Goal: Task Accomplishment & Management: Use online tool/utility

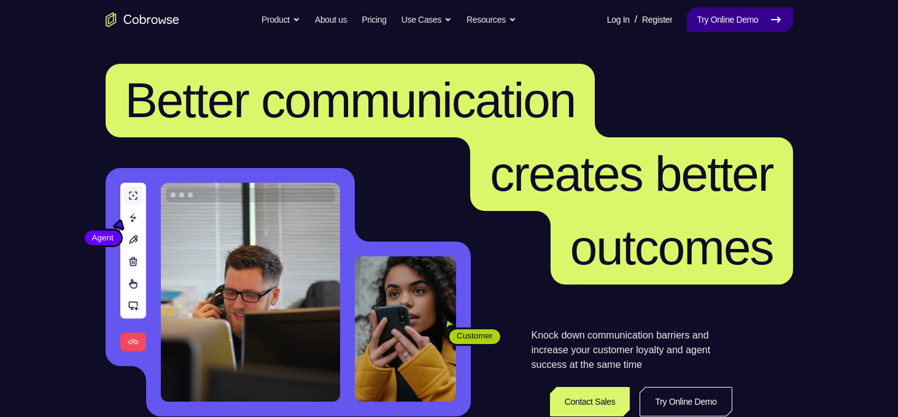
click at [722, 19] on link "Try Online Demo" at bounding box center [740, 19] width 106 height 25
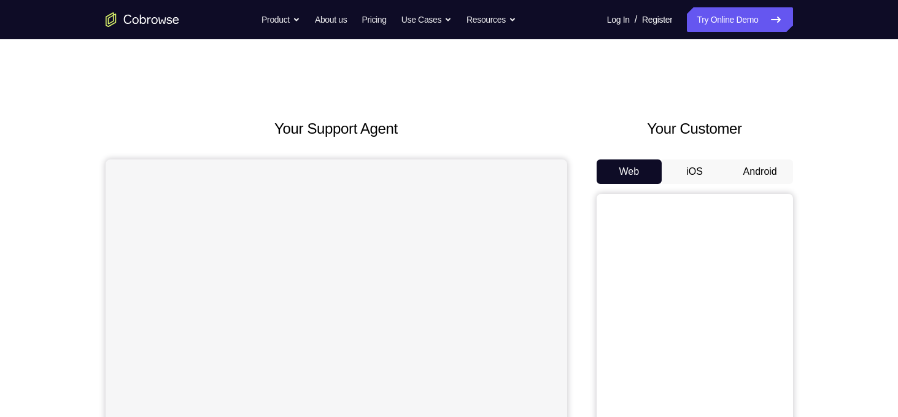
click at [747, 159] on div "Your Customer Web iOS Android" at bounding box center [694, 344] width 196 height 453
click at [757, 188] on div "Web iOS Android" at bounding box center [694, 366] width 196 height 412
click at [771, 161] on button "Android" at bounding box center [760, 172] width 66 height 25
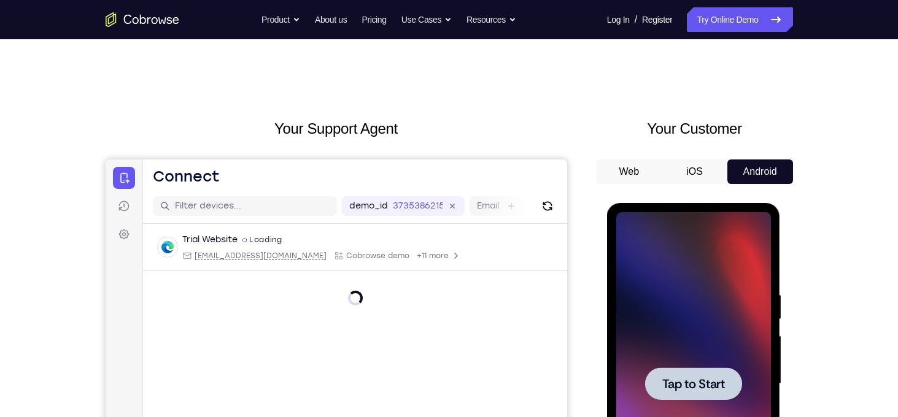
click at [769, 341] on div at bounding box center [693, 384] width 155 height 344
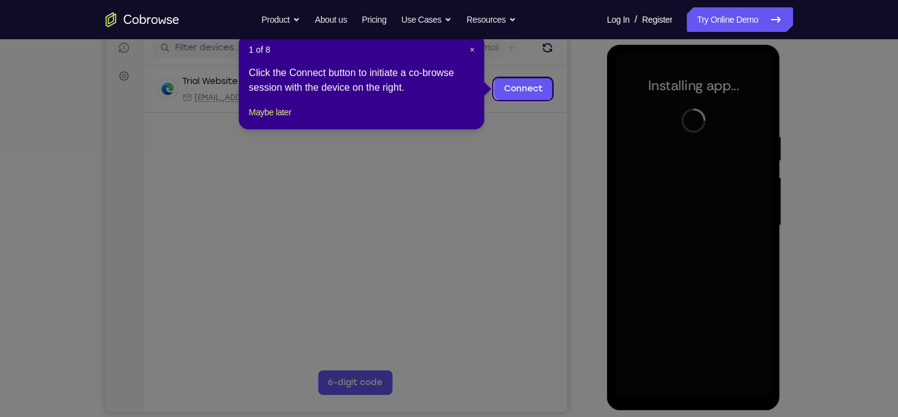
scroll to position [156, 0]
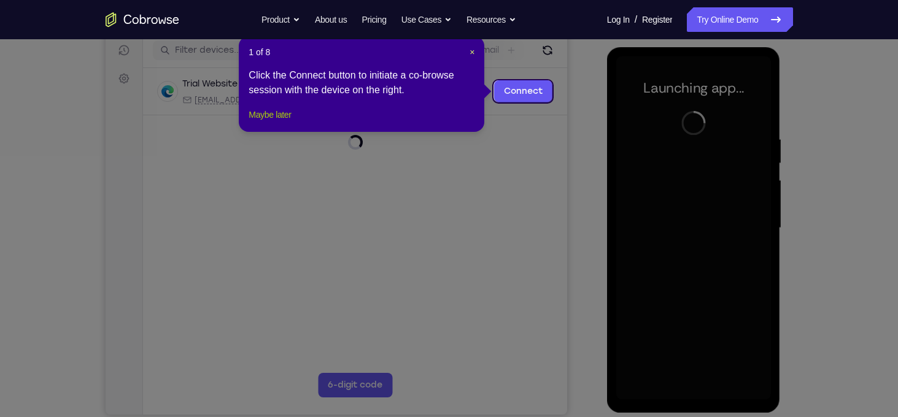
click at [272, 122] on button "Maybe later" at bounding box center [270, 114] width 42 height 15
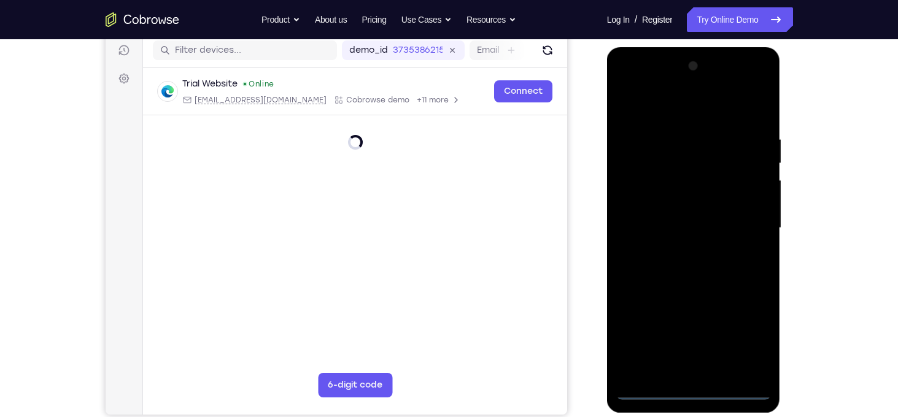
click at [693, 390] on div at bounding box center [693, 228] width 155 height 344
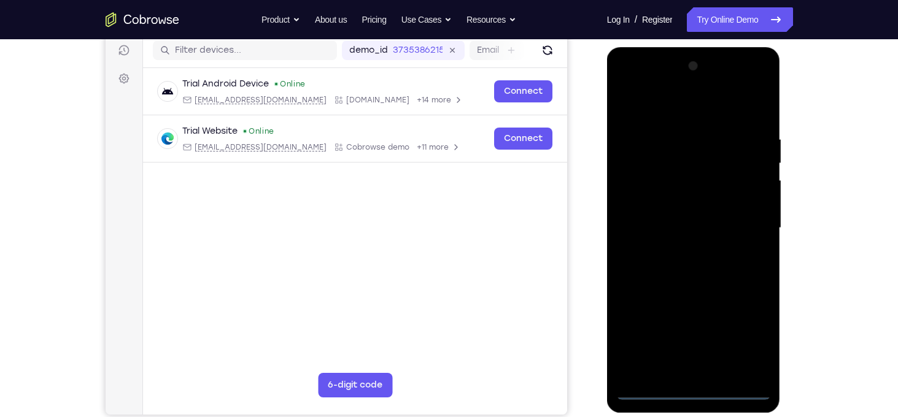
click at [746, 335] on div at bounding box center [693, 228] width 155 height 344
click at [678, 111] on div at bounding box center [693, 228] width 155 height 344
click at [747, 226] on div at bounding box center [693, 228] width 155 height 344
click at [680, 375] on div at bounding box center [693, 228] width 155 height 344
click at [690, 219] on div at bounding box center [693, 228] width 155 height 344
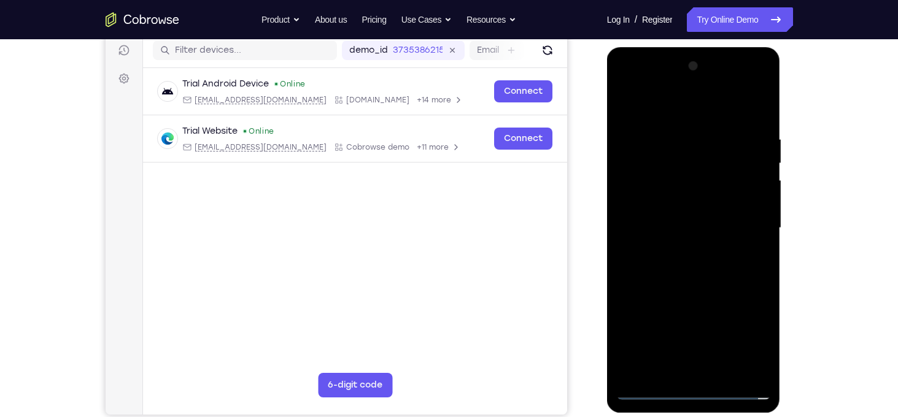
click at [671, 204] on div at bounding box center [693, 228] width 155 height 344
click at [671, 226] on div at bounding box center [693, 228] width 155 height 344
click at [671, 273] on div at bounding box center [693, 228] width 155 height 344
click at [693, 261] on div at bounding box center [693, 228] width 155 height 344
click at [693, 269] on div at bounding box center [693, 228] width 155 height 344
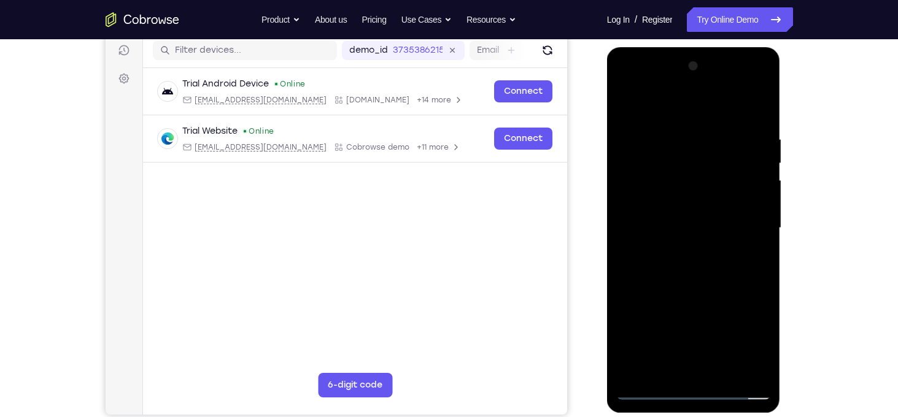
click at [762, 377] on div at bounding box center [693, 228] width 155 height 344
click at [689, 285] on div at bounding box center [693, 228] width 155 height 344
click at [723, 373] on div at bounding box center [693, 228] width 155 height 344
click at [681, 291] on div at bounding box center [693, 228] width 155 height 344
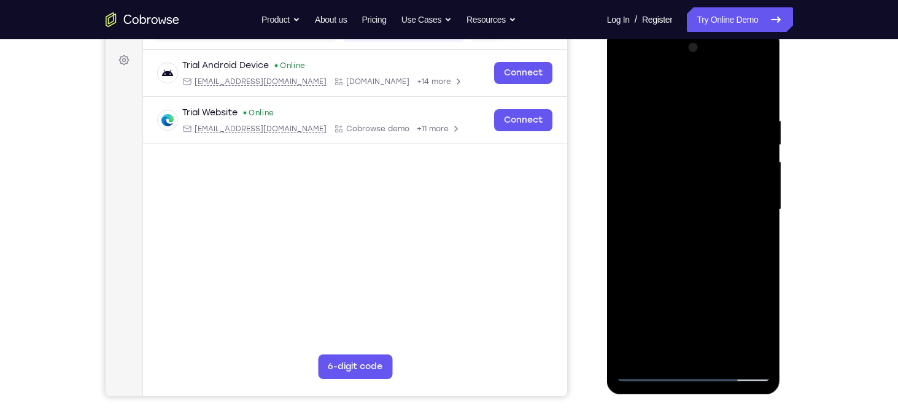
scroll to position [171, 0]
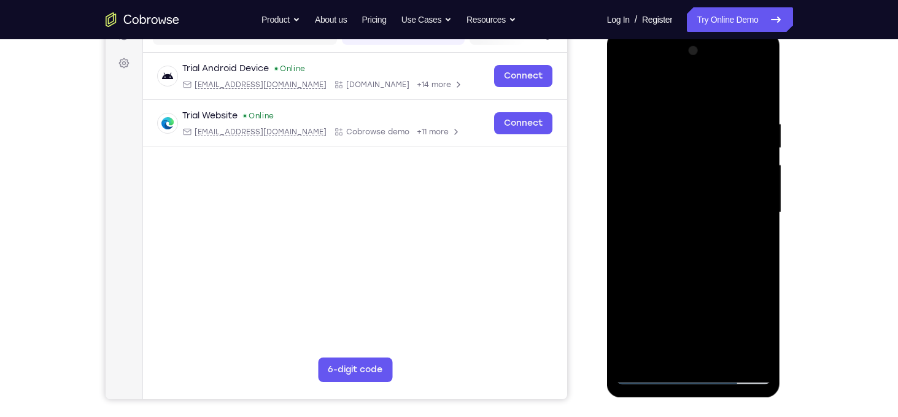
click at [689, 211] on div at bounding box center [693, 213] width 155 height 344
click at [627, 96] on div at bounding box center [693, 213] width 155 height 344
click at [629, 88] on div at bounding box center [693, 213] width 155 height 344
click at [681, 123] on div at bounding box center [693, 213] width 155 height 344
click at [763, 129] on div at bounding box center [693, 213] width 155 height 344
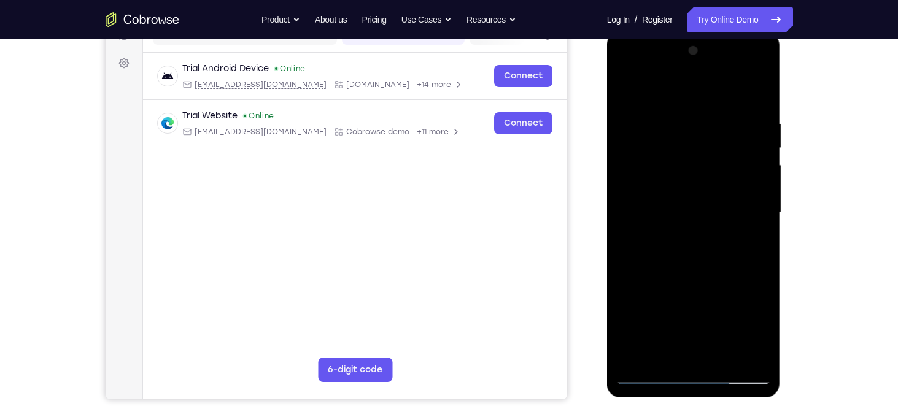
click at [763, 129] on div at bounding box center [693, 213] width 155 height 344
click at [760, 123] on div at bounding box center [693, 213] width 155 height 344
click at [757, 96] on div at bounding box center [693, 213] width 155 height 344
click at [762, 90] on div at bounding box center [693, 213] width 155 height 344
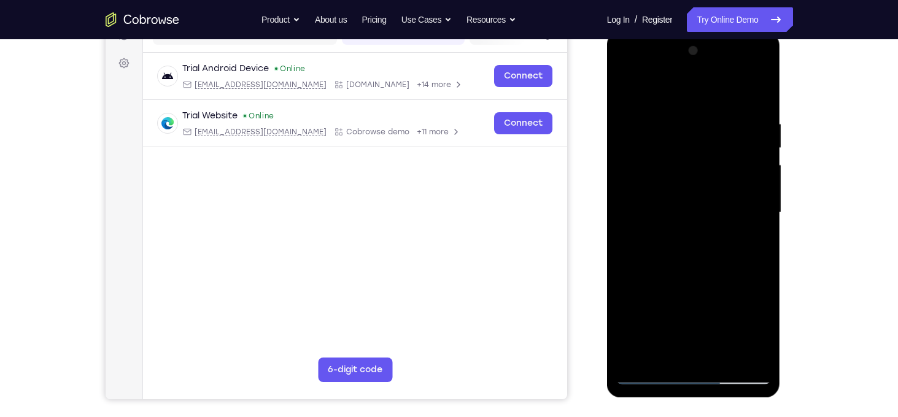
drag, startPoint x: 697, startPoint y: 206, endPoint x: 701, endPoint y: 127, distance: 79.3
click at [701, 127] on div at bounding box center [693, 213] width 155 height 344
drag, startPoint x: 694, startPoint y: 254, endPoint x: 704, endPoint y: 129, distance: 125.0
click at [704, 129] on div at bounding box center [693, 213] width 155 height 344
click at [650, 306] on div at bounding box center [693, 213] width 155 height 344
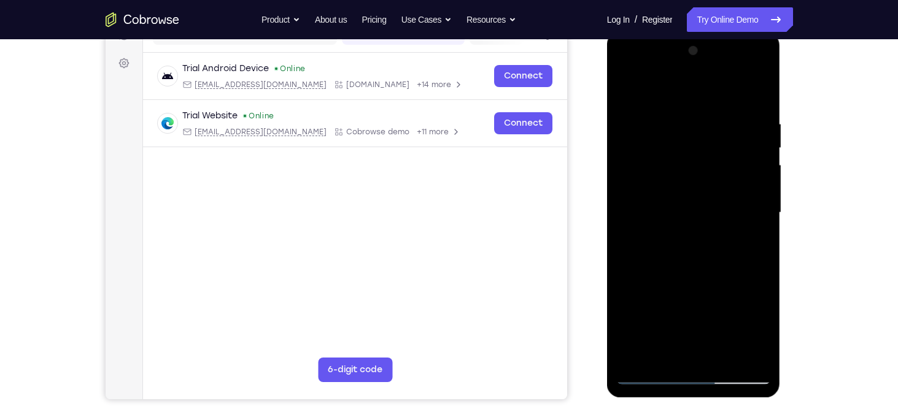
drag, startPoint x: 667, startPoint y: 255, endPoint x: 664, endPoint y: 295, distance: 40.0
click at [664, 295] on div at bounding box center [693, 213] width 155 height 344
click at [624, 89] on div at bounding box center [693, 213] width 155 height 344
click at [634, 362] on div at bounding box center [693, 213] width 155 height 344
drag, startPoint x: 671, startPoint y: 272, endPoint x: 655, endPoint y: 104, distance: 168.8
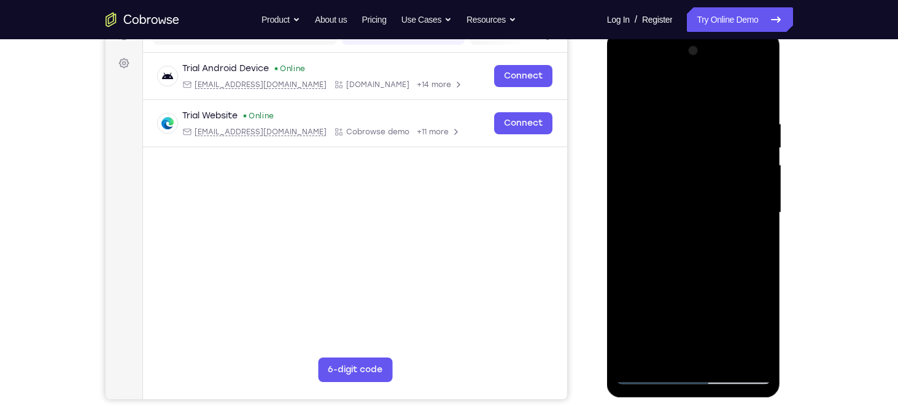
click at [655, 104] on div at bounding box center [693, 213] width 155 height 344
drag, startPoint x: 693, startPoint y: 290, endPoint x: 695, endPoint y: 130, distance: 159.6
click at [695, 130] on div at bounding box center [693, 213] width 155 height 344
click at [723, 360] on div at bounding box center [693, 213] width 155 height 344
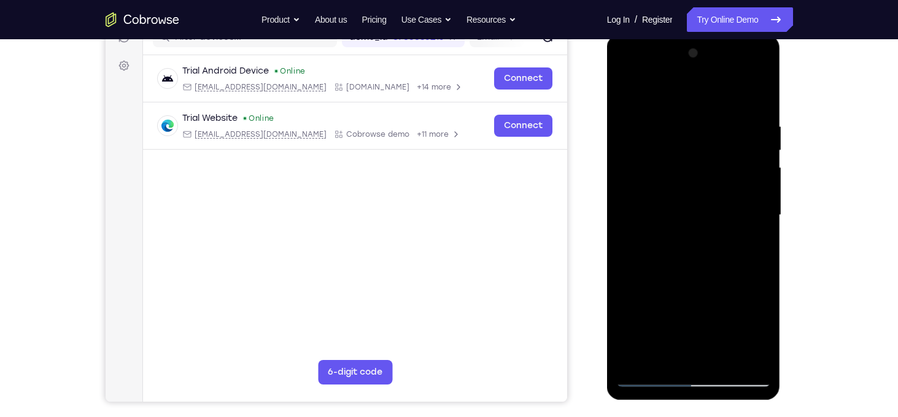
click at [625, 93] on div at bounding box center [693, 216] width 155 height 344
click at [637, 363] on div at bounding box center [693, 216] width 155 height 344
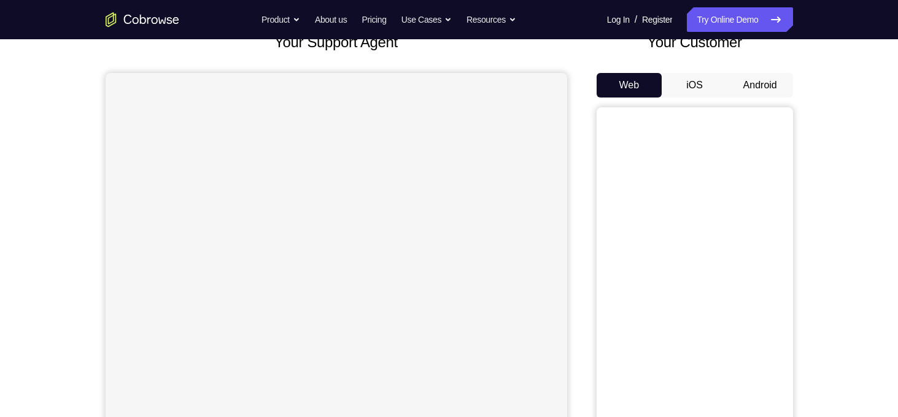
scroll to position [87, 0]
click at [765, 86] on button "Android" at bounding box center [760, 85] width 66 height 25
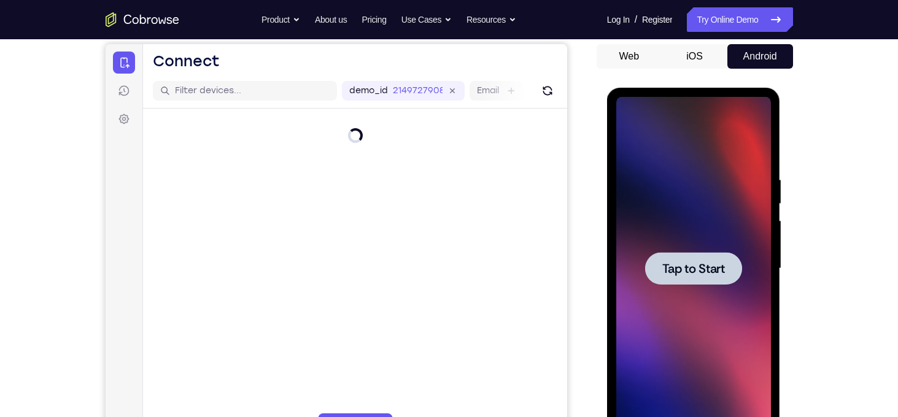
scroll to position [149, 0]
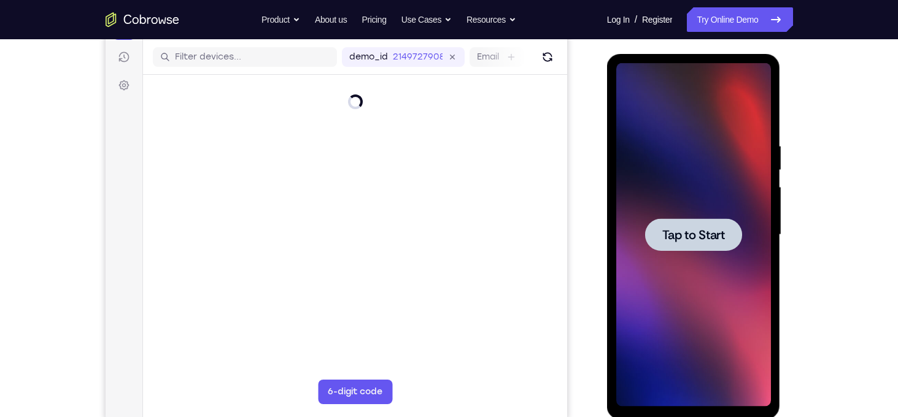
click at [719, 251] on div at bounding box center [693, 235] width 155 height 344
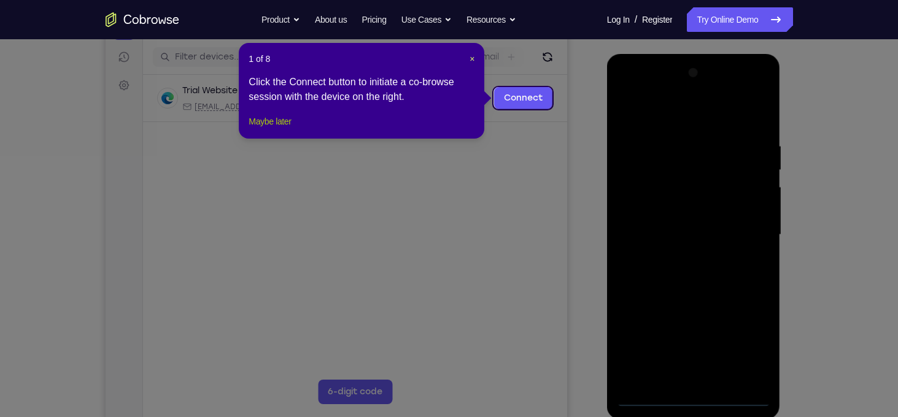
click at [266, 129] on button "Maybe later" at bounding box center [270, 121] width 42 height 15
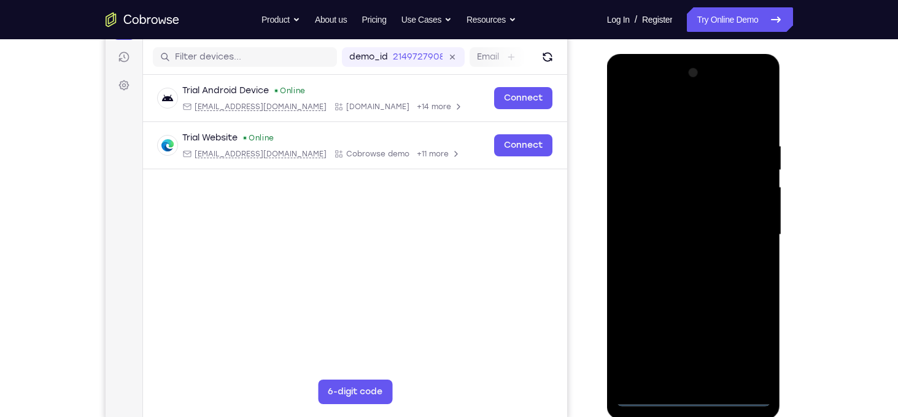
click at [693, 399] on div at bounding box center [693, 235] width 155 height 344
click at [744, 349] on div at bounding box center [693, 235] width 155 height 344
click at [656, 114] on div at bounding box center [693, 235] width 155 height 344
click at [742, 228] on div at bounding box center [693, 235] width 155 height 344
click at [747, 229] on div at bounding box center [693, 235] width 155 height 344
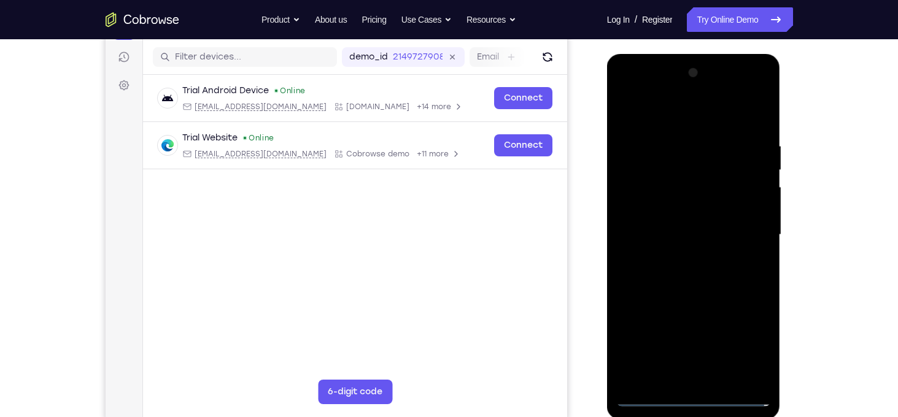
click at [747, 229] on div at bounding box center [693, 235] width 155 height 344
click at [681, 257] on div at bounding box center [693, 235] width 155 height 344
click at [647, 221] on div at bounding box center [693, 235] width 155 height 344
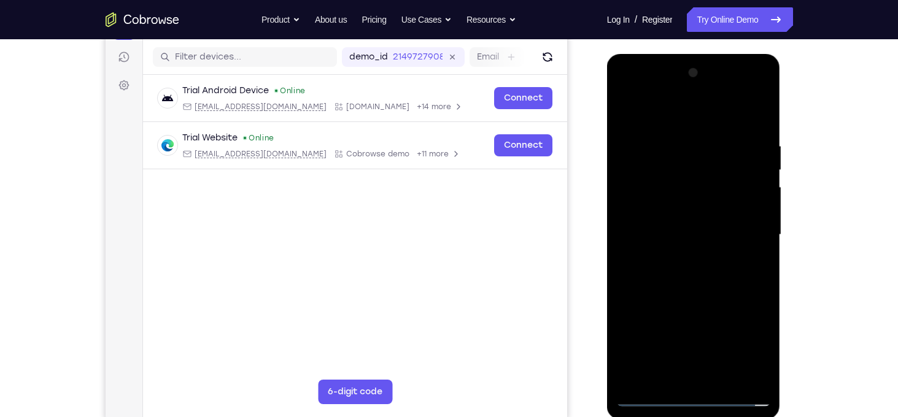
click at [685, 185] on div at bounding box center [693, 235] width 155 height 344
click at [666, 211] on div at bounding box center [693, 235] width 155 height 344
click at [668, 231] on div at bounding box center [693, 235] width 155 height 344
click at [690, 264] on div at bounding box center [693, 235] width 155 height 344
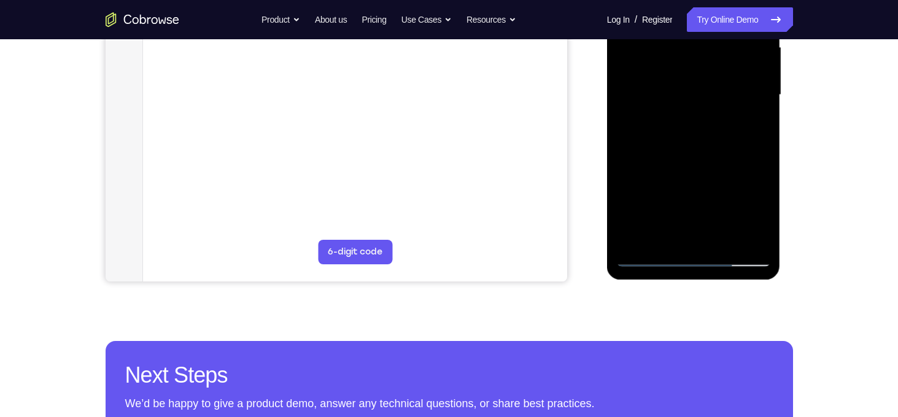
scroll to position [317, 0]
